Goal: Transaction & Acquisition: Purchase product/service

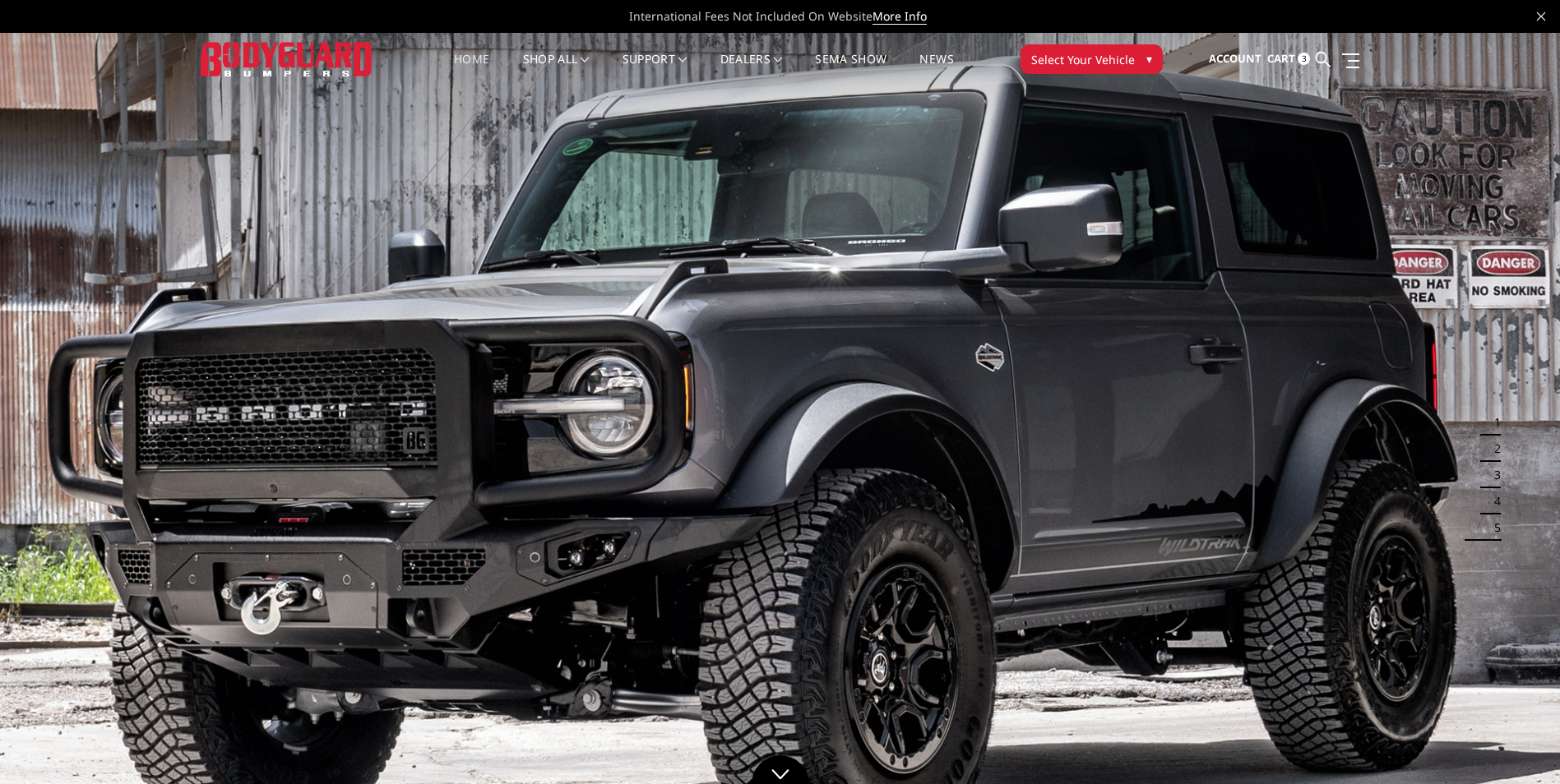
click at [1303, 60] on span "3" at bounding box center [1303, 58] width 12 height 12
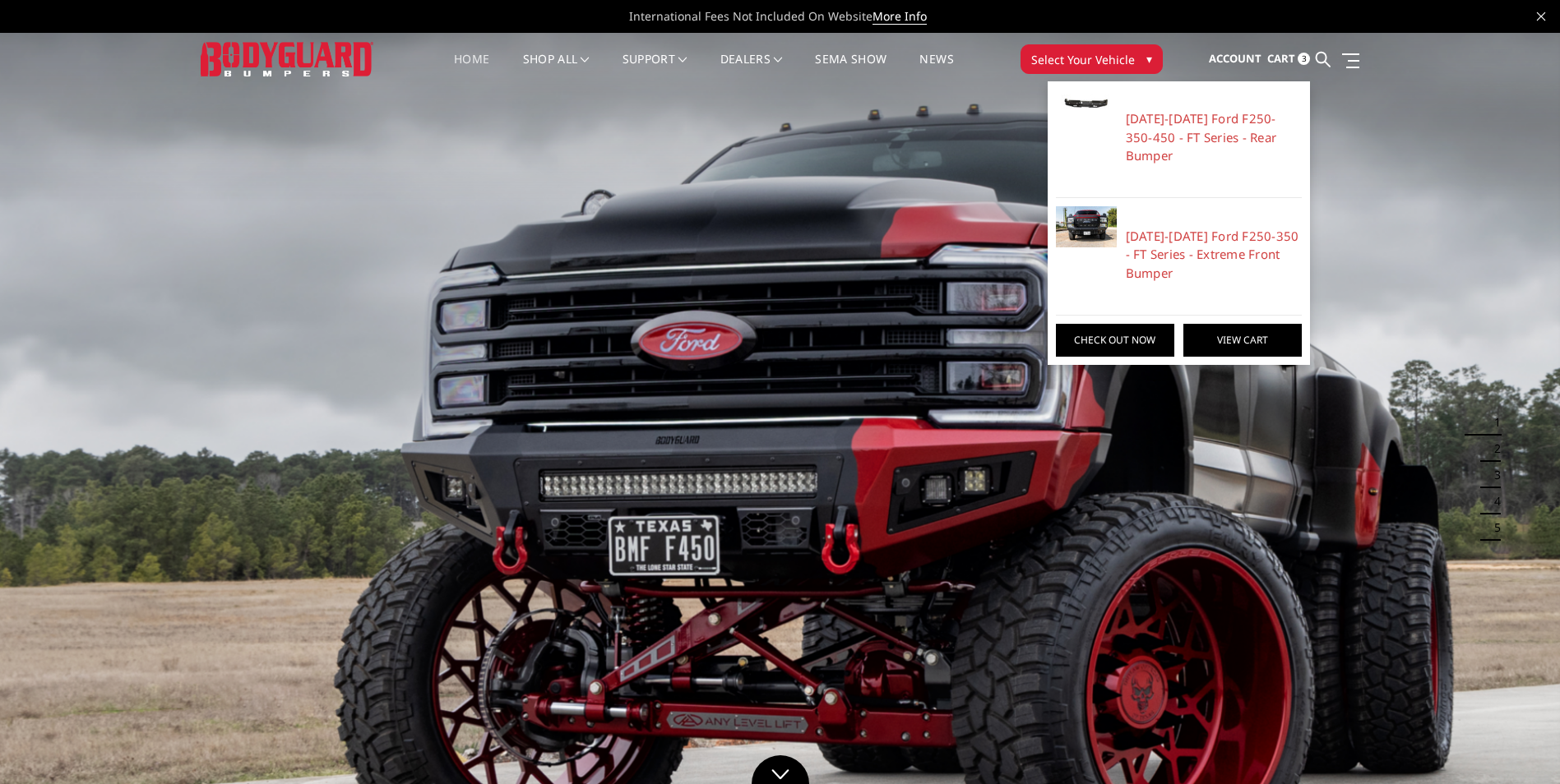
click at [1222, 324] on link "View Cart" at bounding box center [1242, 341] width 118 height 33
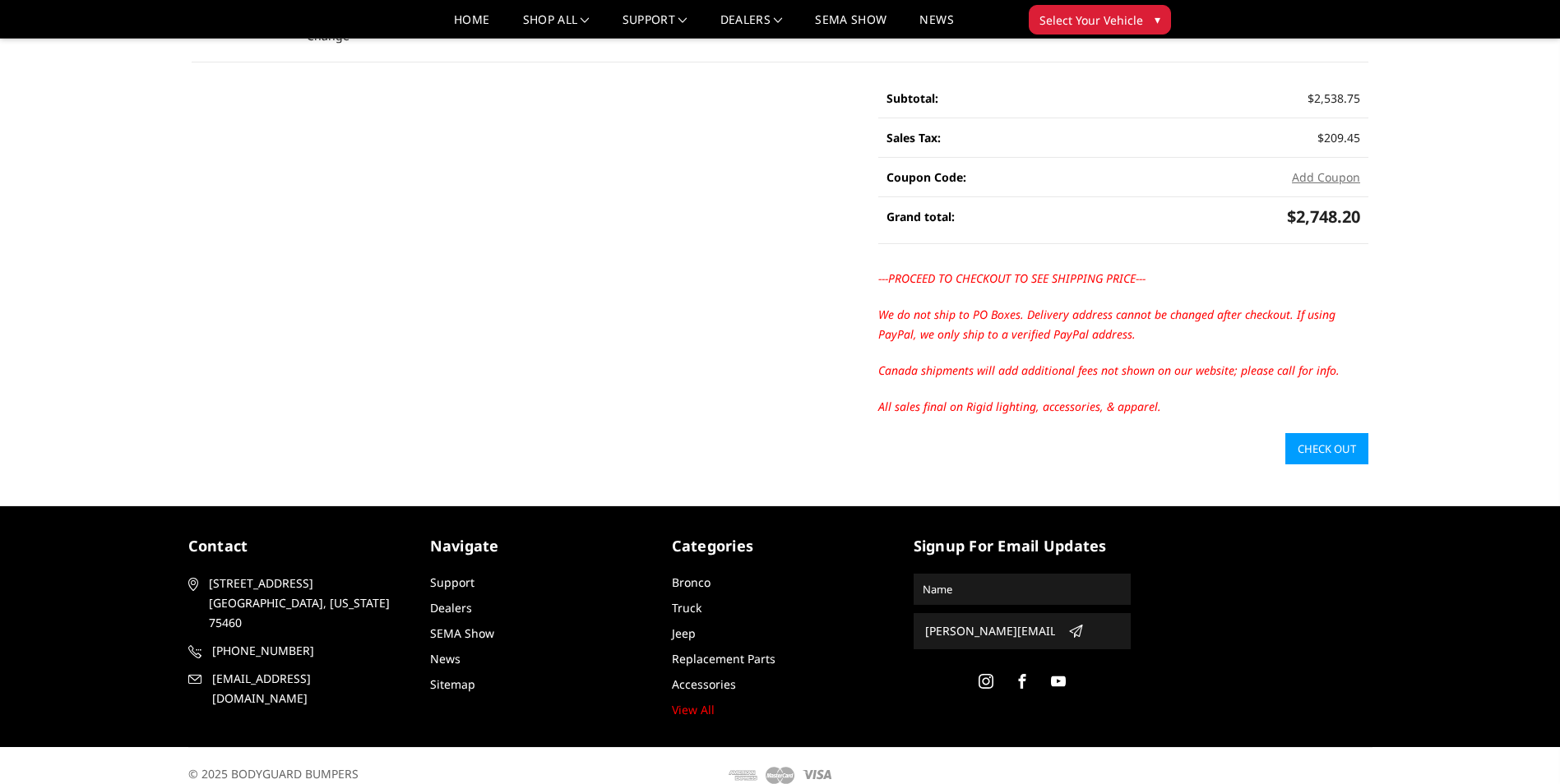
scroll to position [418, 0]
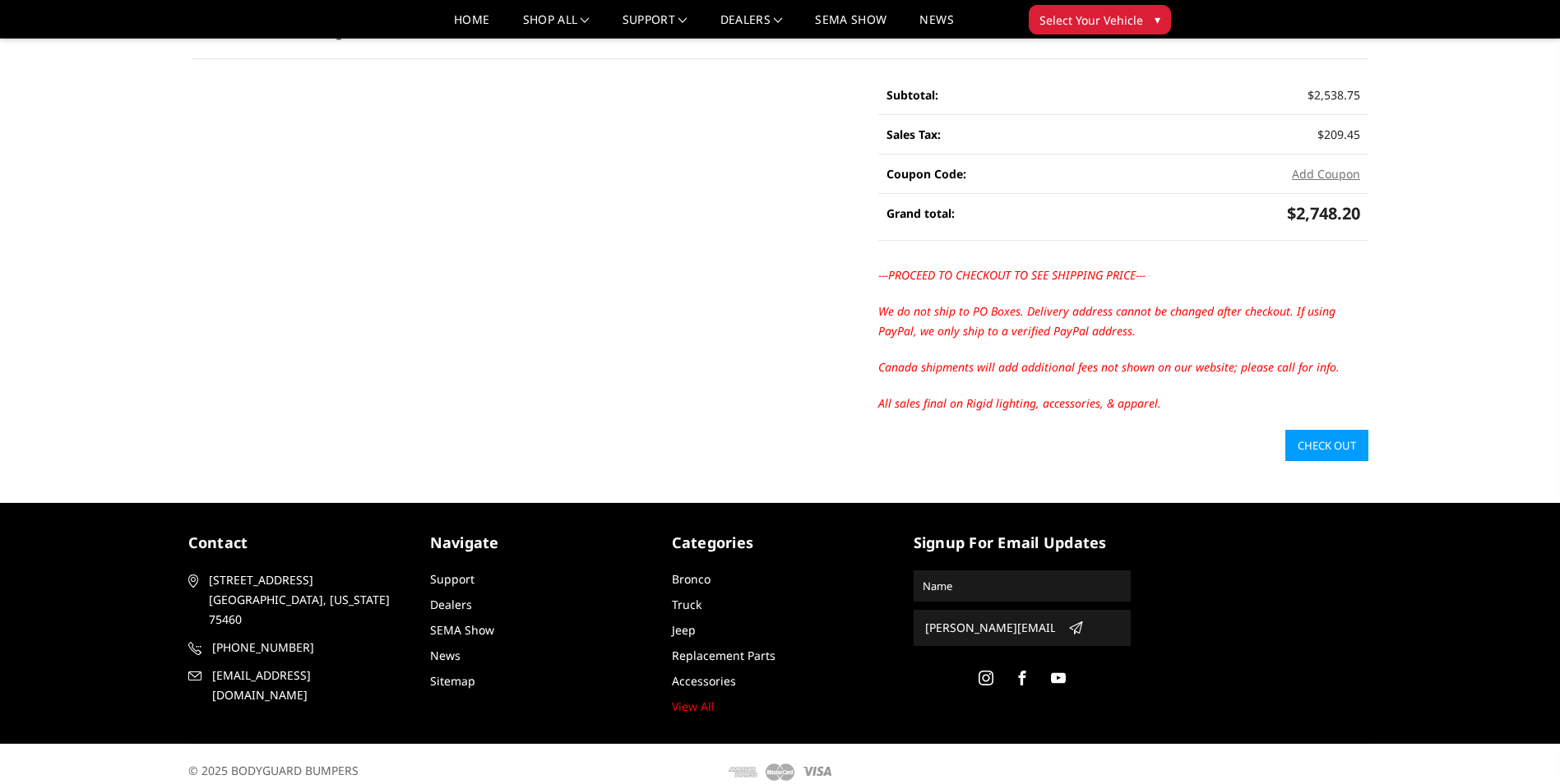
click at [1334, 439] on link "Check out" at bounding box center [1326, 445] width 83 height 31
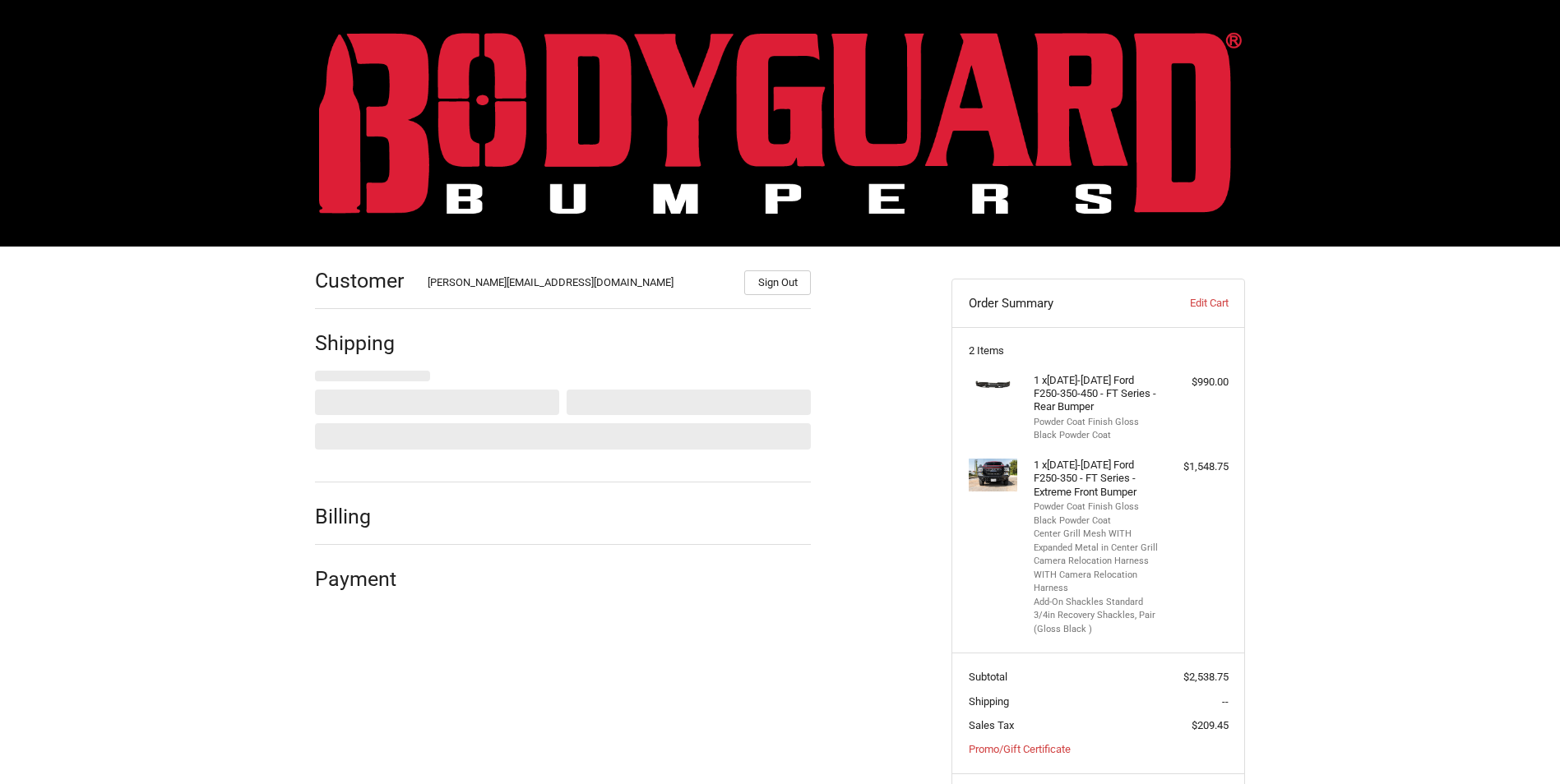
select select "US"
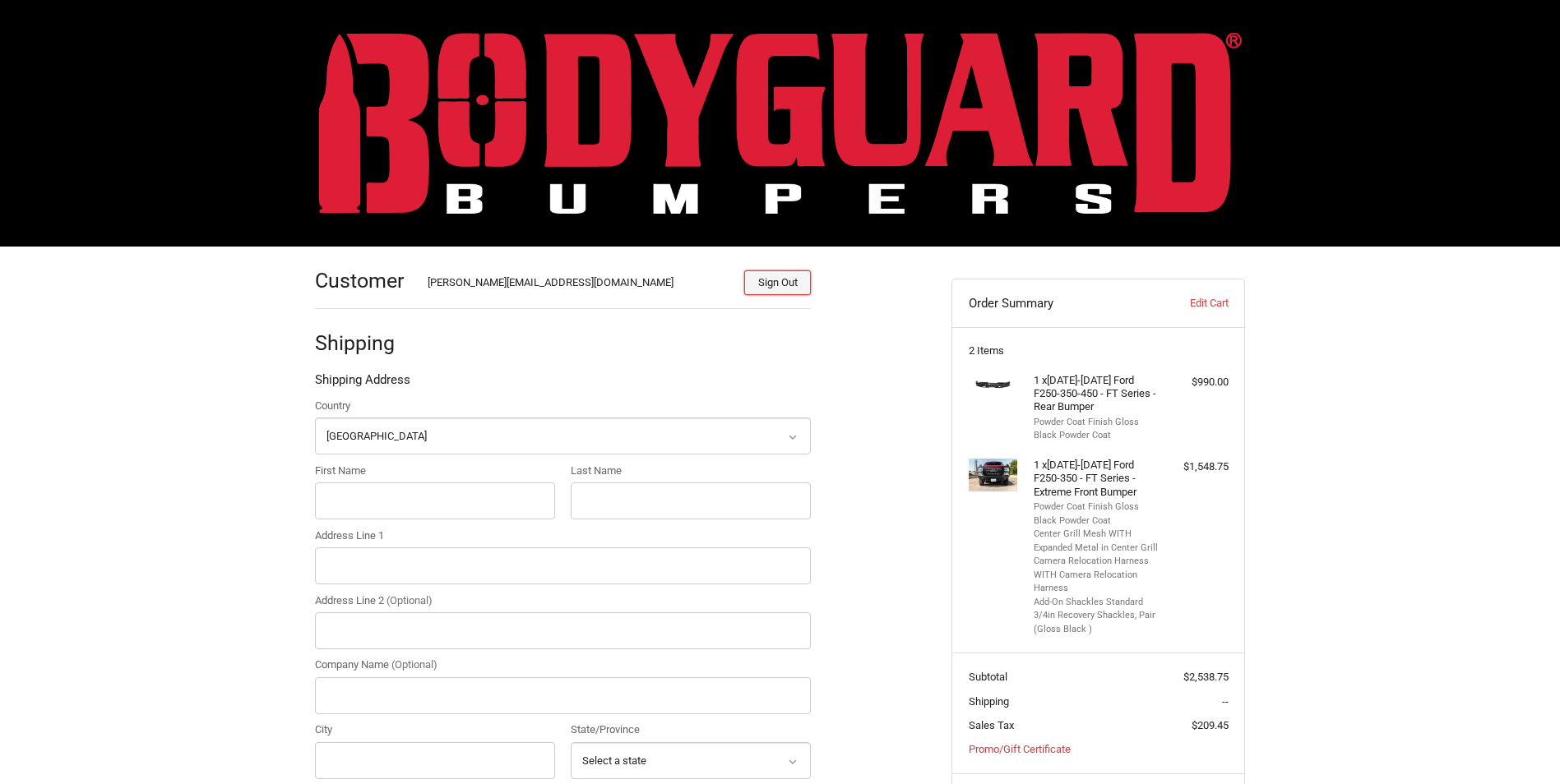
click at [769, 289] on button "Sign Out" at bounding box center [777, 282] width 67 height 25
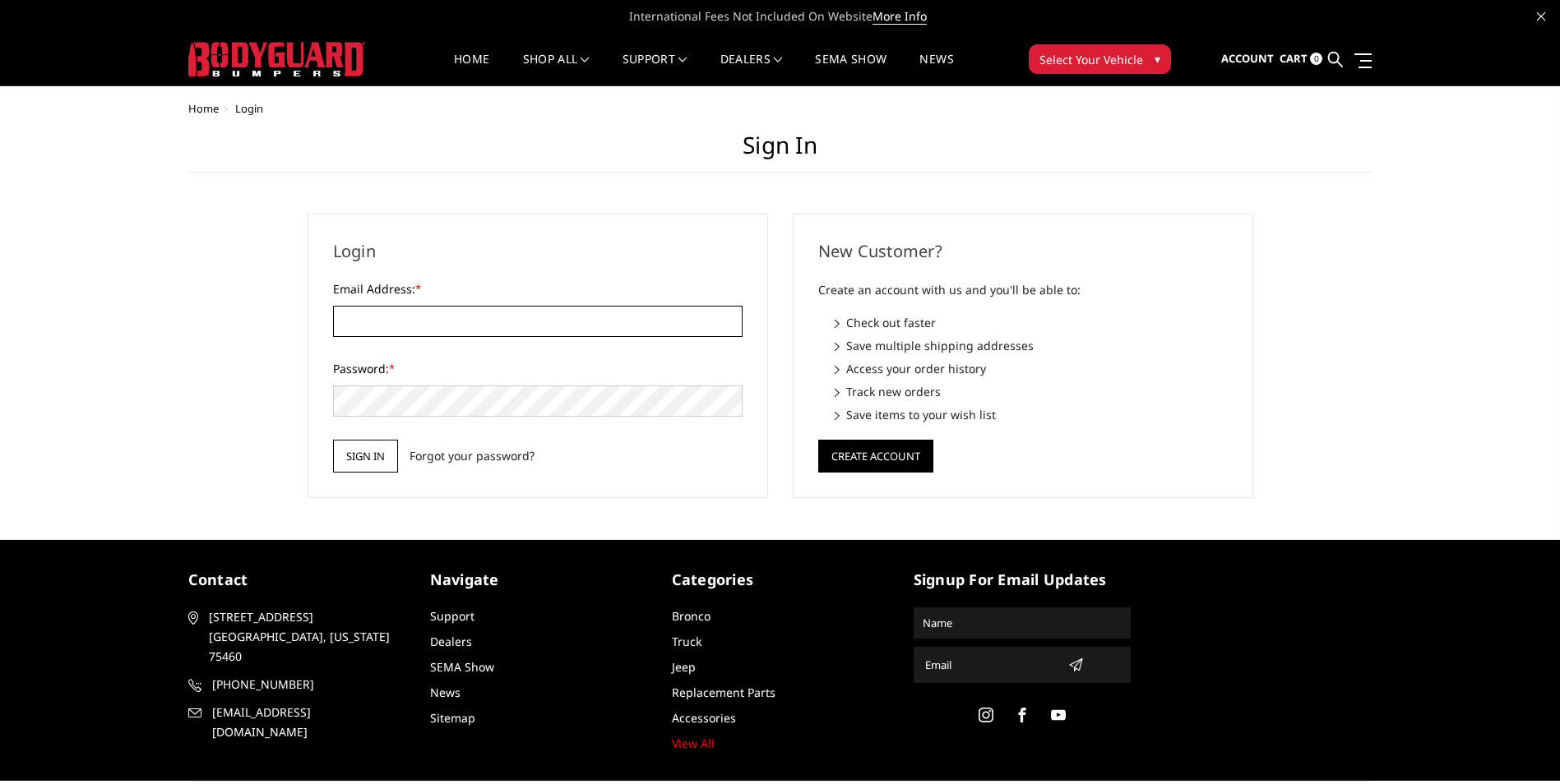
type input "[PERSON_NAME][EMAIL_ADDRESS][DOMAIN_NAME]"
click at [365, 457] on input "Sign in" at bounding box center [365, 456] width 65 height 33
